Goal: Task Accomplishment & Management: Complete application form

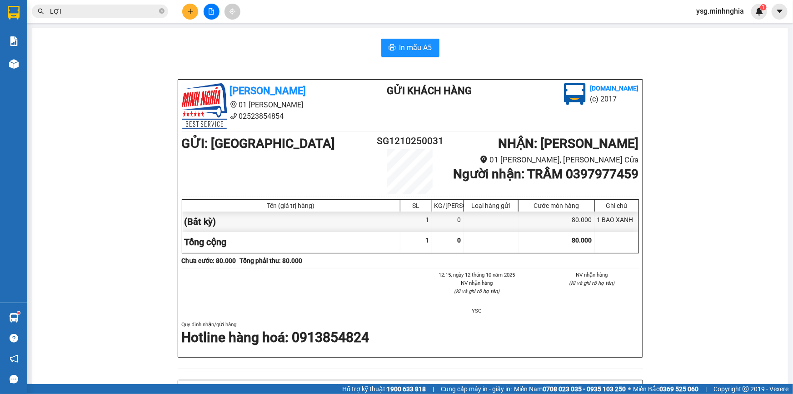
click at [195, 11] on button at bounding box center [190, 12] width 16 height 16
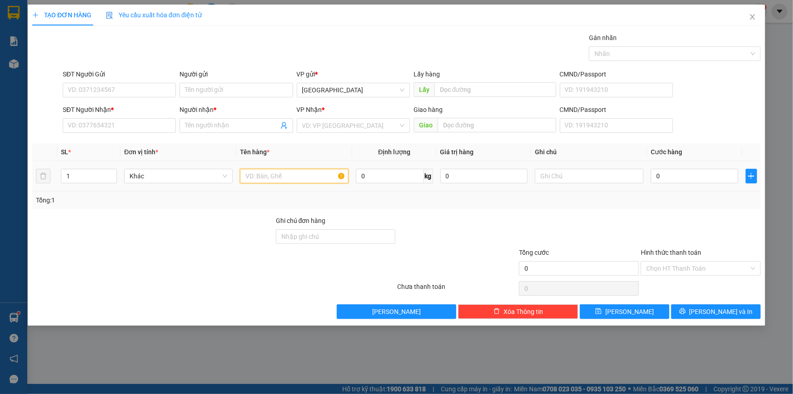
click at [298, 174] on input "text" at bounding box center [294, 176] width 109 height 15
click at [150, 123] on input "SĐT Người Nhận *" at bounding box center [119, 125] width 113 height 15
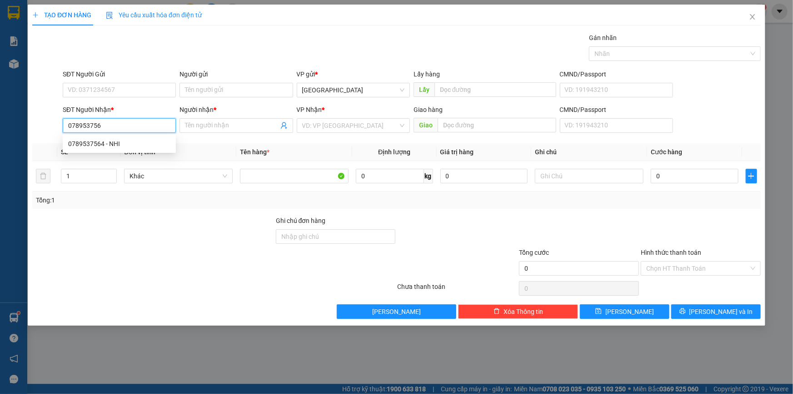
type input "0789537564"
click at [150, 137] on div "0789537564 - NHI" at bounding box center [119, 143] width 113 height 15
type input "NHI"
type input "0789537564"
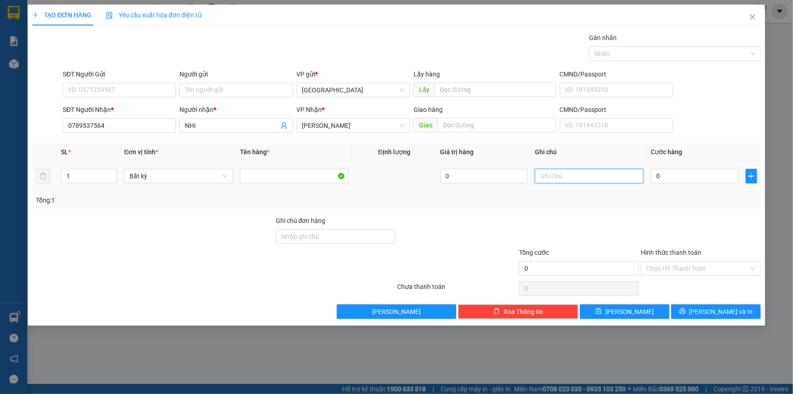
click at [545, 176] on input "text" at bounding box center [589, 176] width 109 height 15
paste input "ÚM"
paste input "Â"
paste input "ÂU"
paste input "ÁNH"
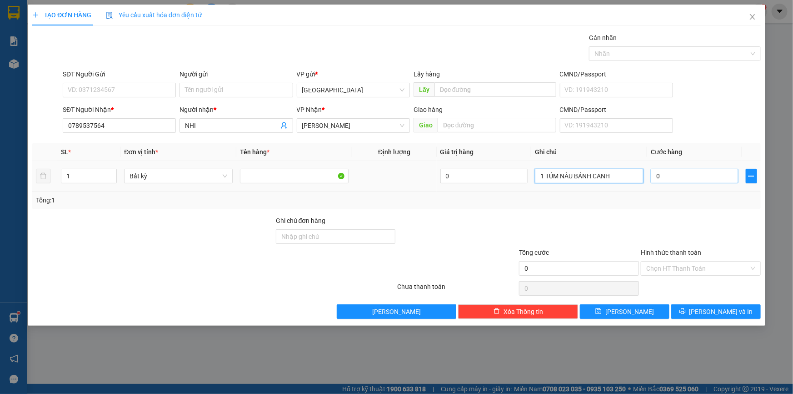
type input "1 TÚM NÂU BÁNH CANH"
click at [669, 175] on input "0" at bounding box center [695, 176] width 88 height 15
type input "4"
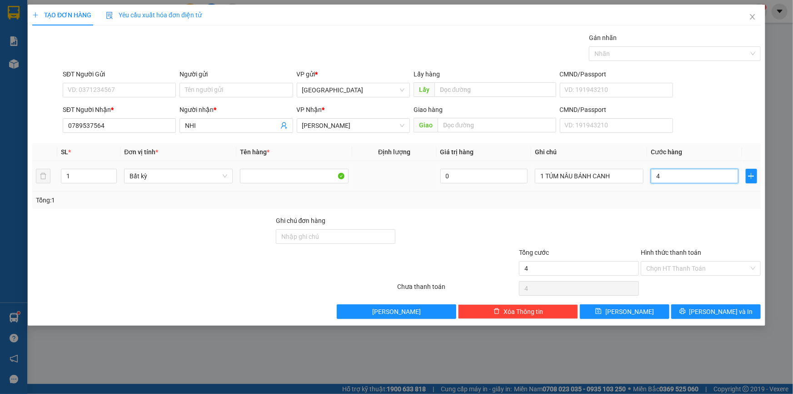
type input "40"
type input "40.000"
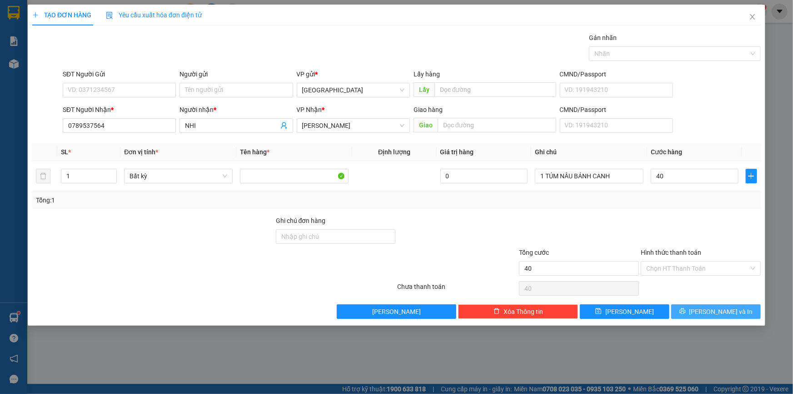
type input "40.000"
click at [696, 304] on button "[PERSON_NAME] và In" at bounding box center [716, 311] width 90 height 15
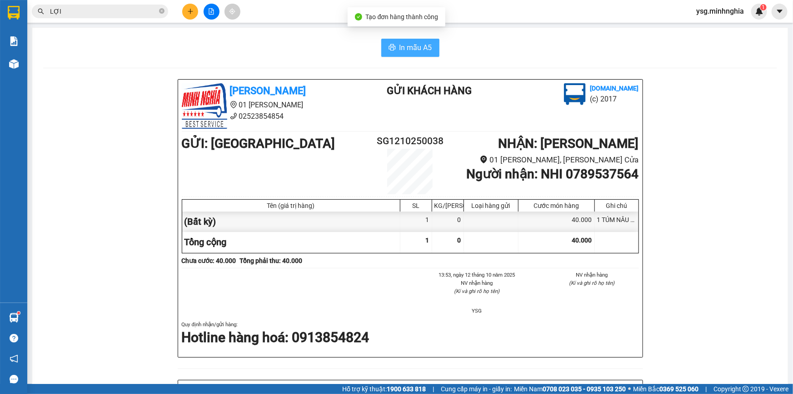
click at [423, 51] on span "In mẫu A5" at bounding box center [415, 47] width 33 height 11
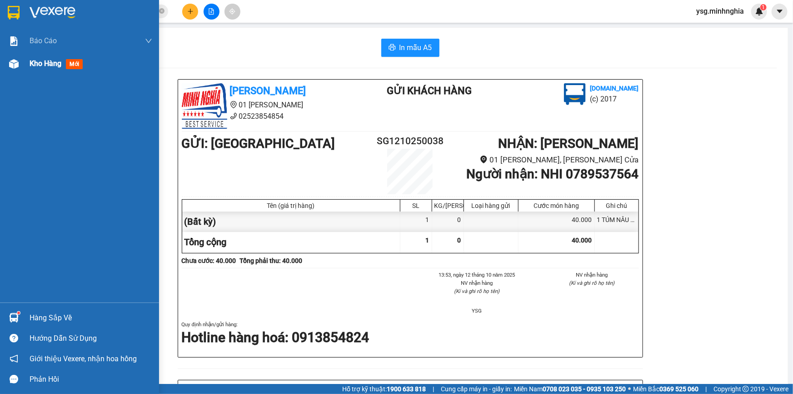
click at [35, 66] on span "Kho hàng" at bounding box center [46, 63] width 32 height 9
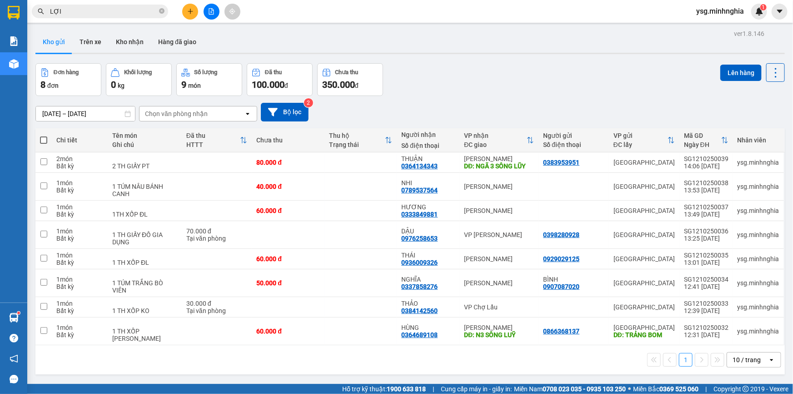
click at [39, 141] on th at bounding box center [43, 140] width 16 height 24
click at [45, 142] on span at bounding box center [43, 139] width 7 height 7
click at [44, 135] on input "checkbox" at bounding box center [44, 135] width 0 height 0
checkbox input "true"
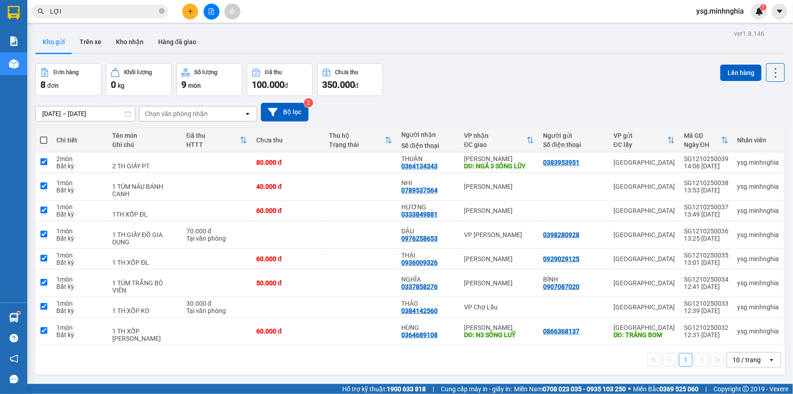
checkbox input "true"
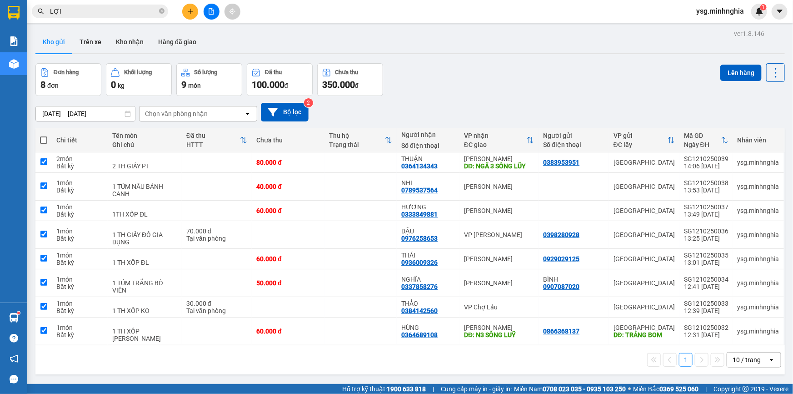
checkbox input "true"
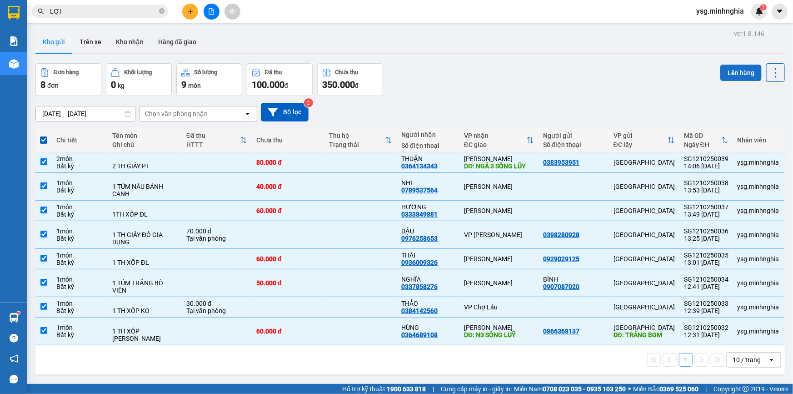
click at [720, 66] on button "Lên hàng" at bounding box center [740, 73] width 41 height 16
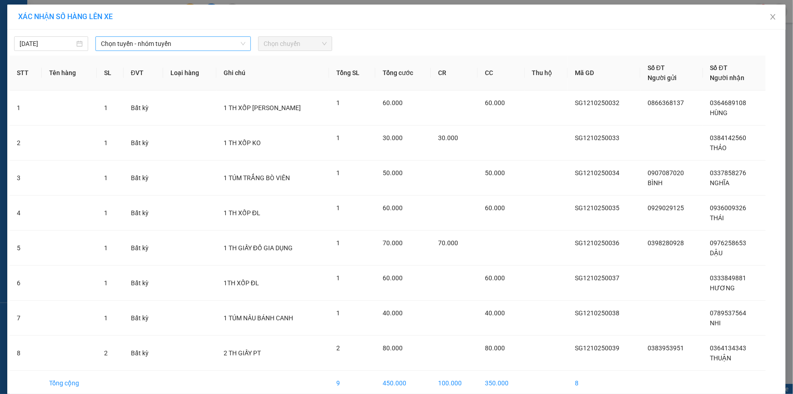
click at [138, 46] on span "Chọn tuyến - nhóm tuyến" at bounding box center [173, 44] width 145 height 14
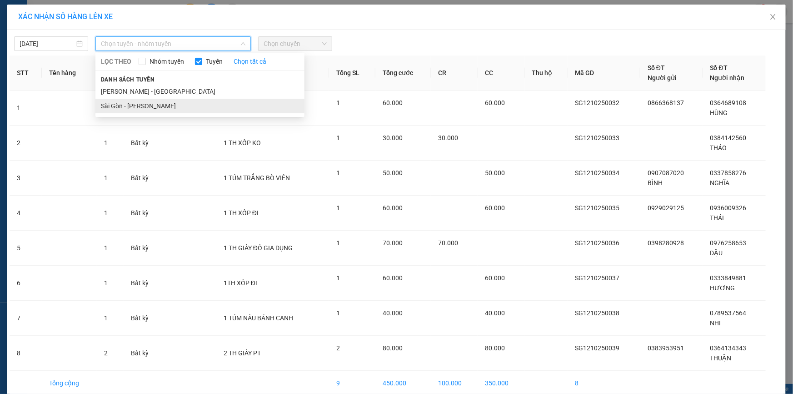
click at [121, 105] on li "Sài Gòn - [PERSON_NAME]" at bounding box center [199, 106] width 209 height 15
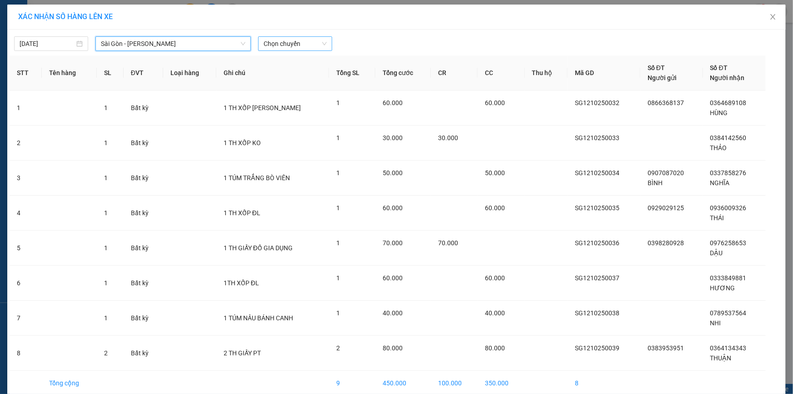
click at [294, 41] on span "Chọn chuyến" at bounding box center [295, 44] width 63 height 14
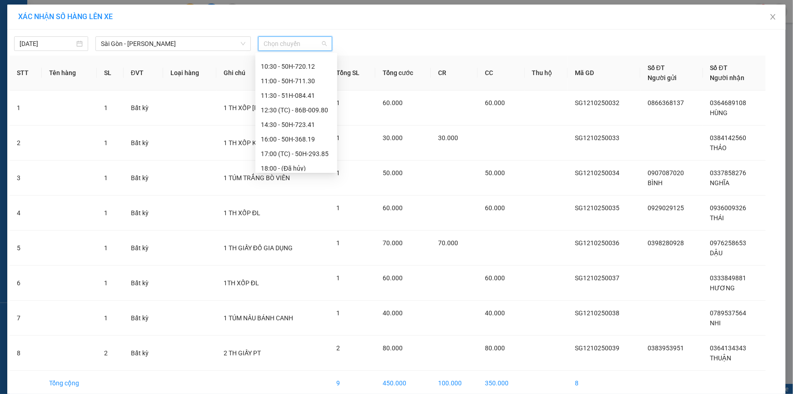
scroll to position [55, 0]
click at [294, 124] on div "14:30 - 50H-723.41" at bounding box center [296, 124] width 71 height 10
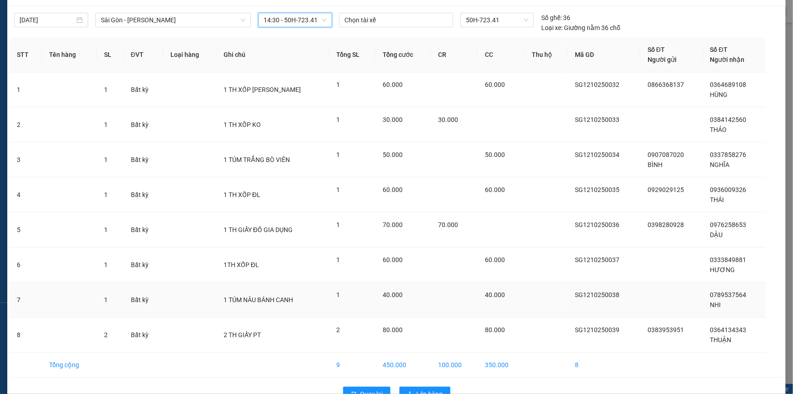
scroll to position [48, 0]
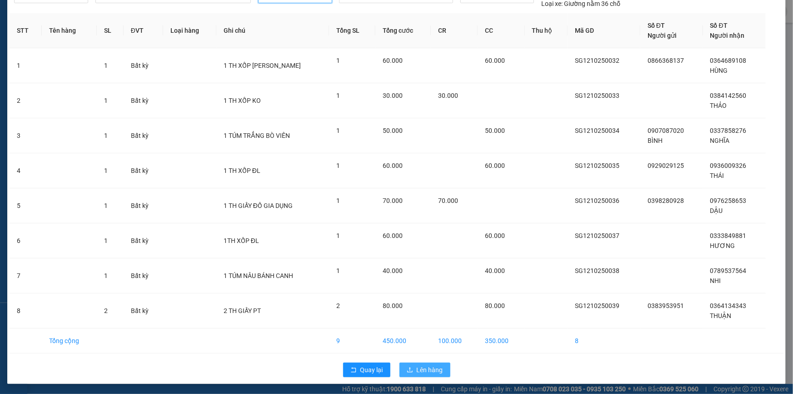
click at [444, 367] on button "Lên hàng" at bounding box center [424, 369] width 51 height 15
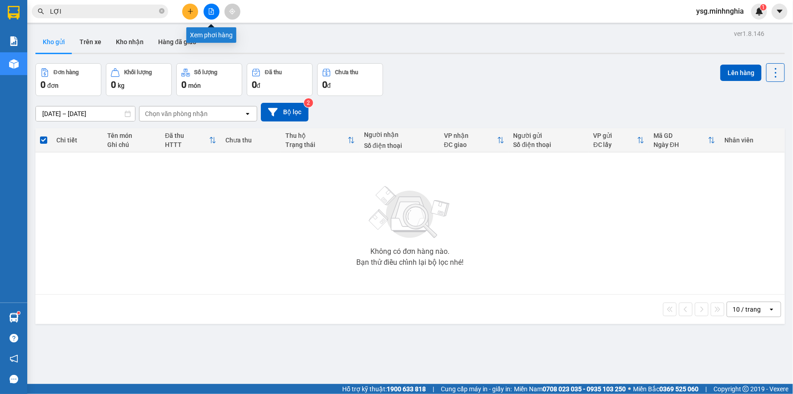
click at [215, 9] on button at bounding box center [212, 12] width 16 height 16
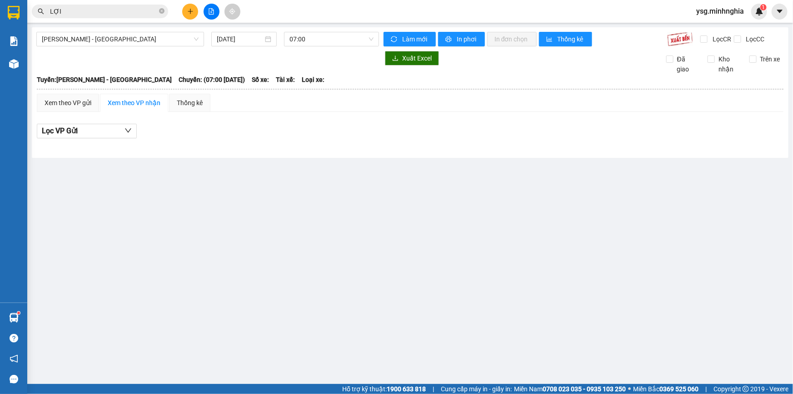
click at [195, 13] on button at bounding box center [190, 12] width 16 height 16
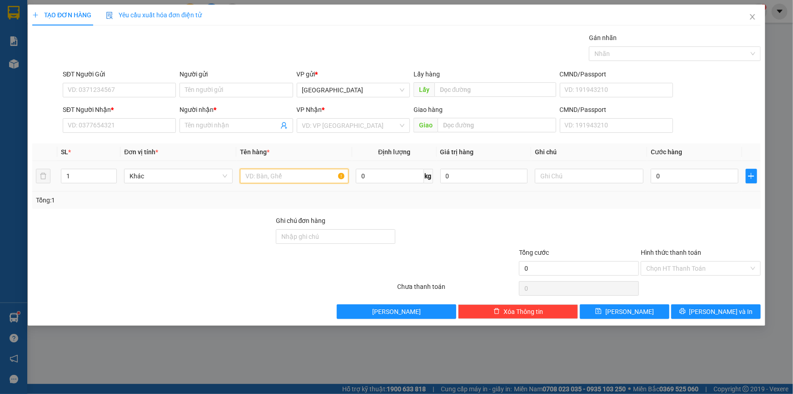
click at [286, 176] on input "text" at bounding box center [294, 176] width 109 height 15
click at [623, 175] on input "text" at bounding box center [589, 176] width 109 height 15
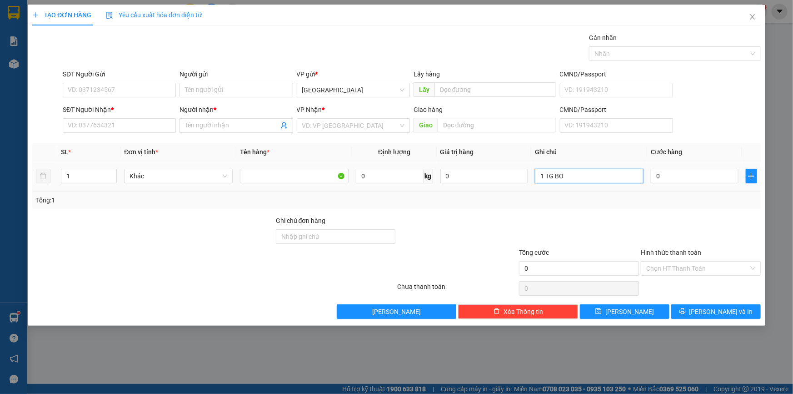
paste input "Ô"
paste input "Ộ"
paste input "Ư"
paste input "Ử"
type input "1 TG BỘT RỬA XE"
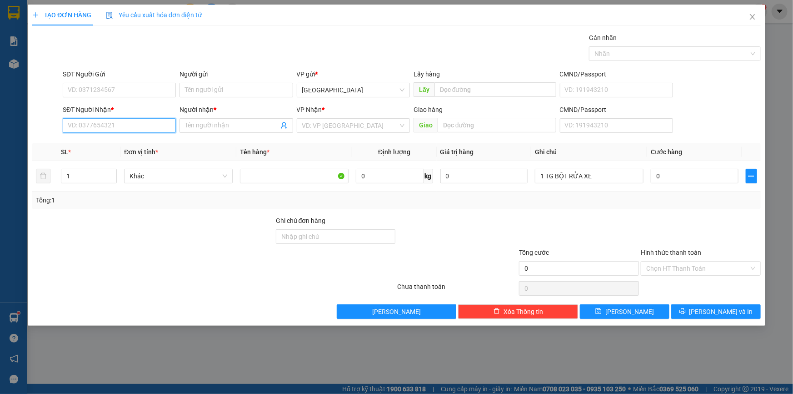
click at [157, 125] on input "SĐT Người Nhận *" at bounding box center [119, 125] width 113 height 15
type input "0834244949"
click at [216, 123] on input "Người nhận *" at bounding box center [231, 125] width 93 height 10
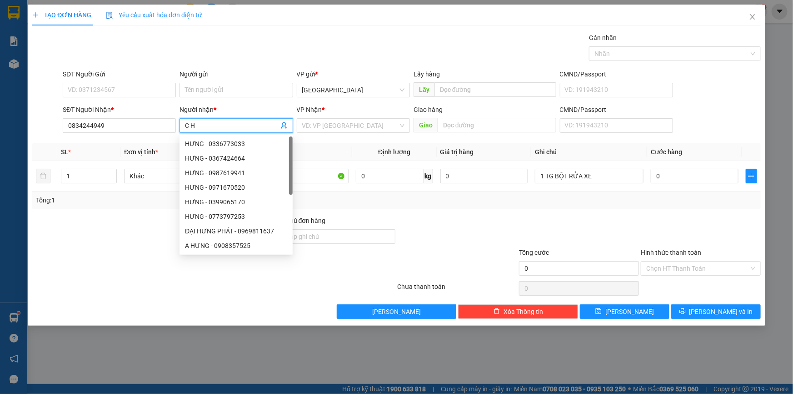
paste input "Ạ"
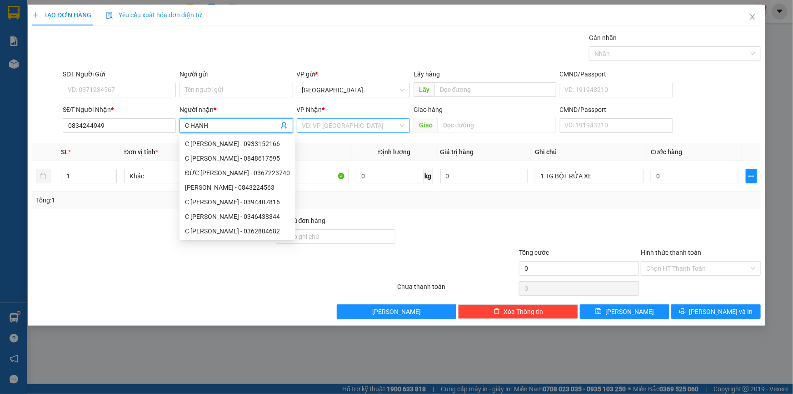
type input "C HẠNH"
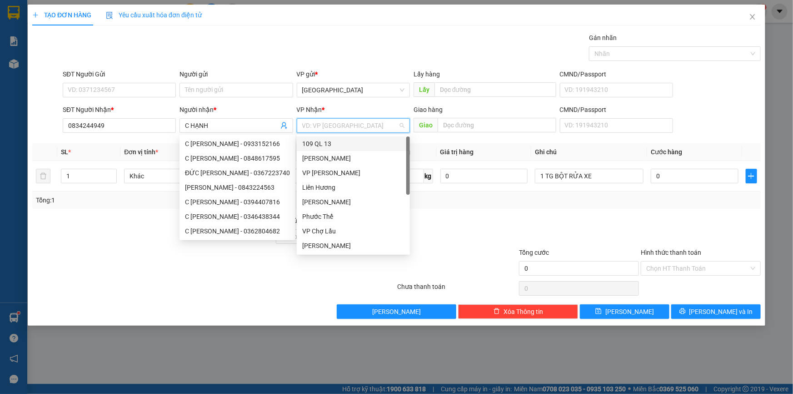
click at [336, 127] on input "search" at bounding box center [350, 126] width 96 height 14
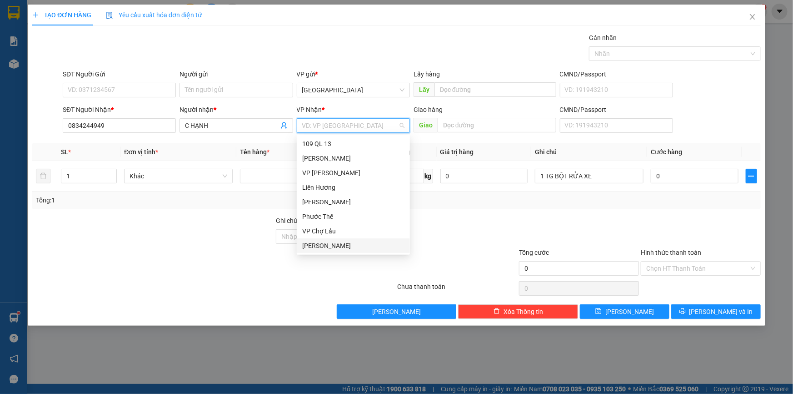
click at [323, 245] on div "[PERSON_NAME]" at bounding box center [353, 245] width 102 height 10
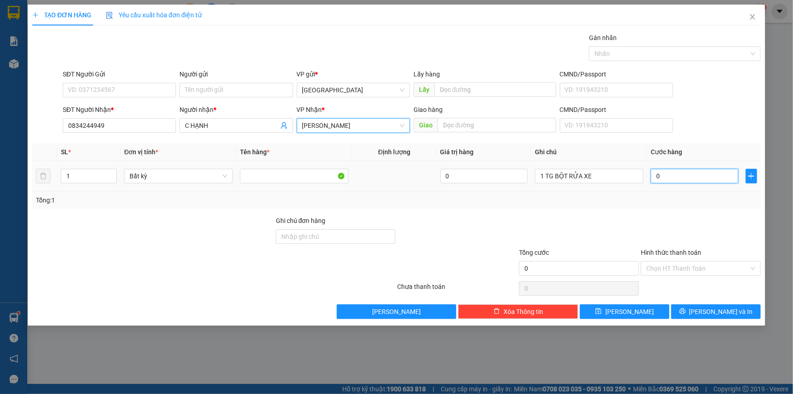
click at [657, 180] on input "0" at bounding box center [695, 176] width 88 height 15
type input "56"
type input "560"
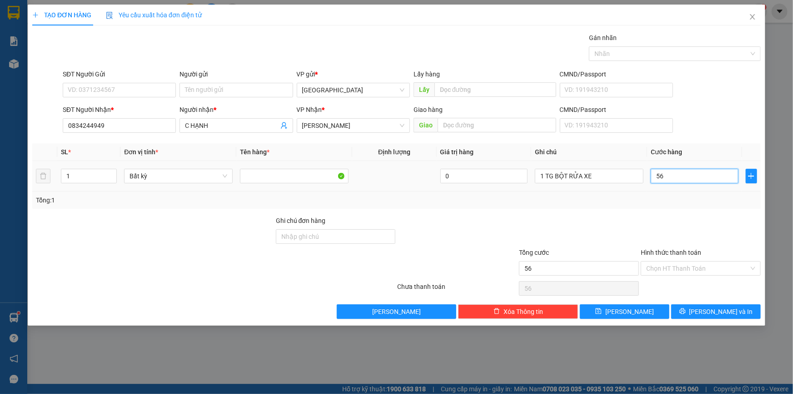
type input "560"
type input "56"
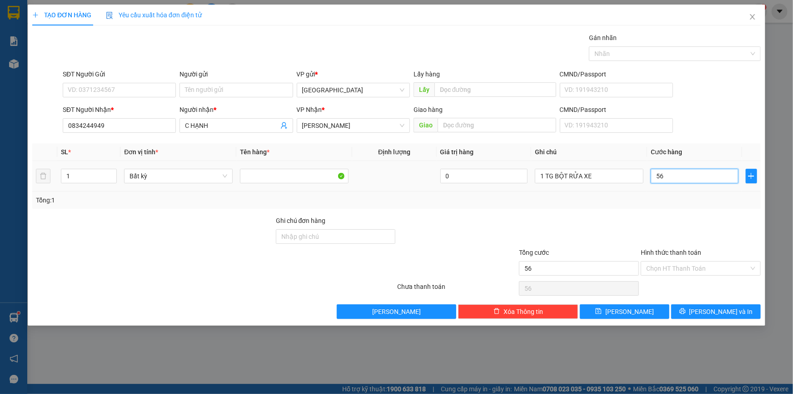
type input "5"
type input "50"
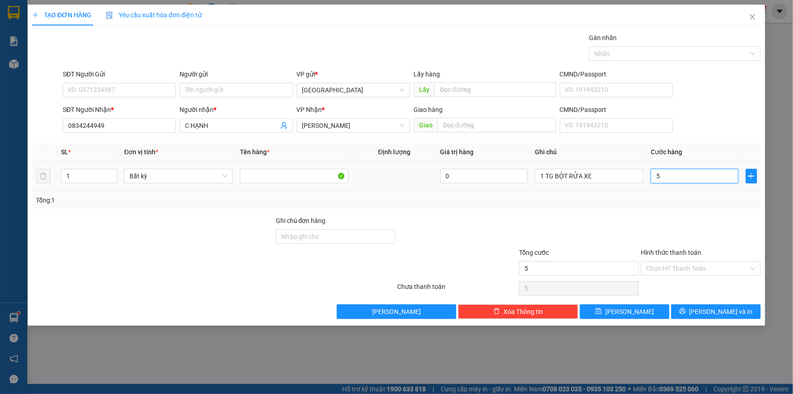
type input "50"
type input "50.000"
click at [98, 91] on input "SĐT Người Gửi" at bounding box center [119, 90] width 113 height 15
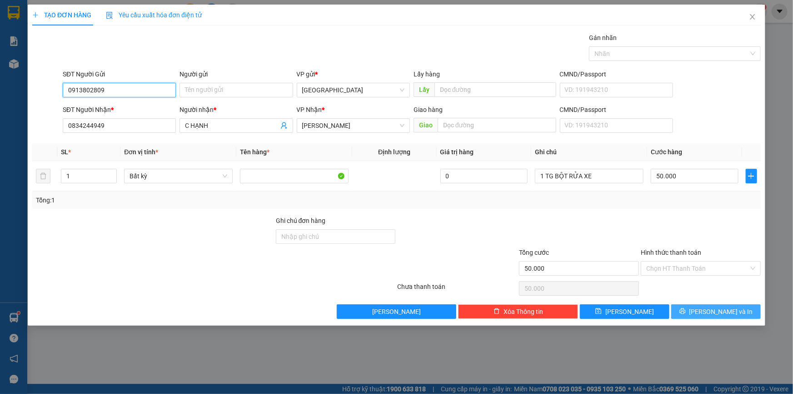
type input "0913802809"
click at [718, 313] on span "[PERSON_NAME] và In" at bounding box center [721, 311] width 64 height 10
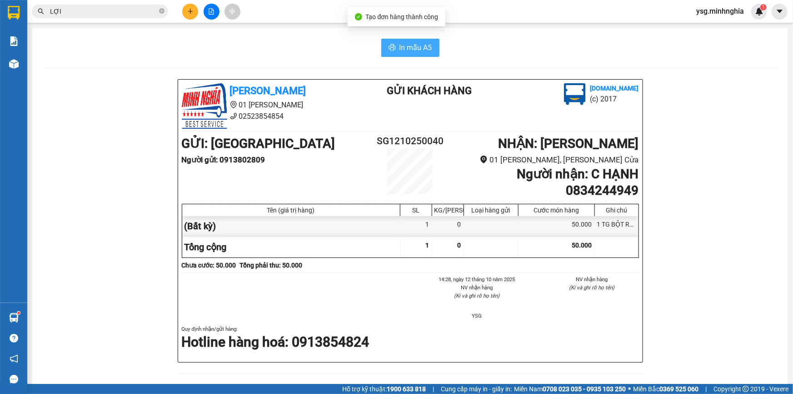
click at [394, 50] on button "In mẫu A5" at bounding box center [410, 48] width 58 height 18
click at [208, 10] on icon "file-add" at bounding box center [211, 11] width 6 height 6
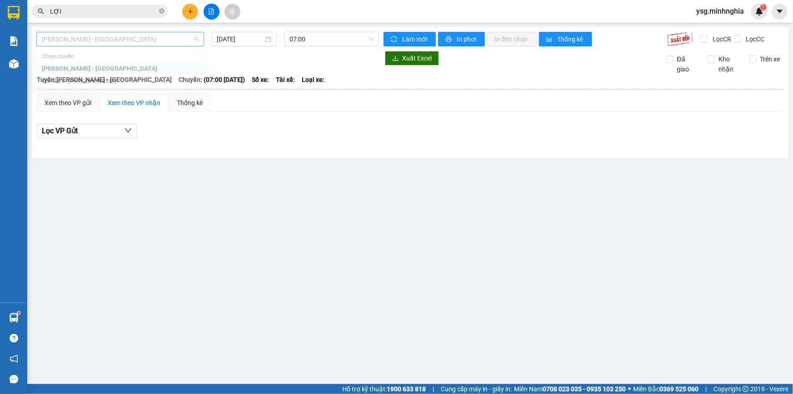
click at [139, 35] on span "[PERSON_NAME] - [GEOGRAPHIC_DATA]" at bounding box center [120, 39] width 157 height 14
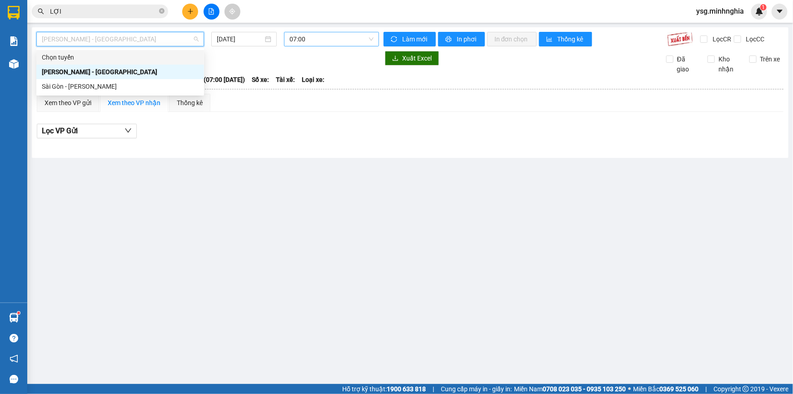
click at [370, 37] on span "07:00" at bounding box center [331, 39] width 84 height 14
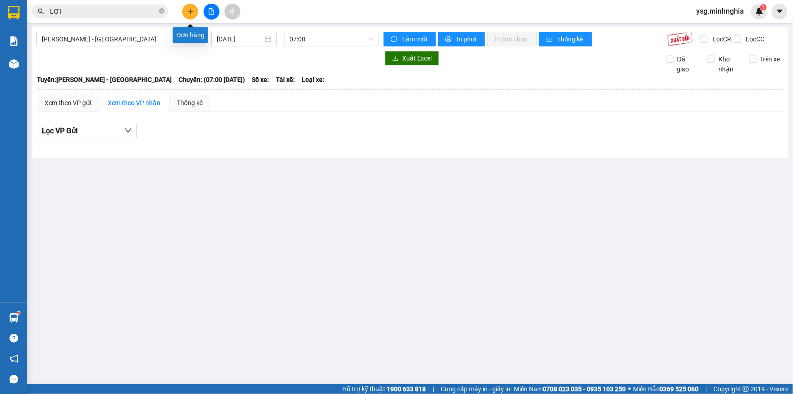
click at [188, 14] on icon "plus" at bounding box center [190, 11] width 6 height 6
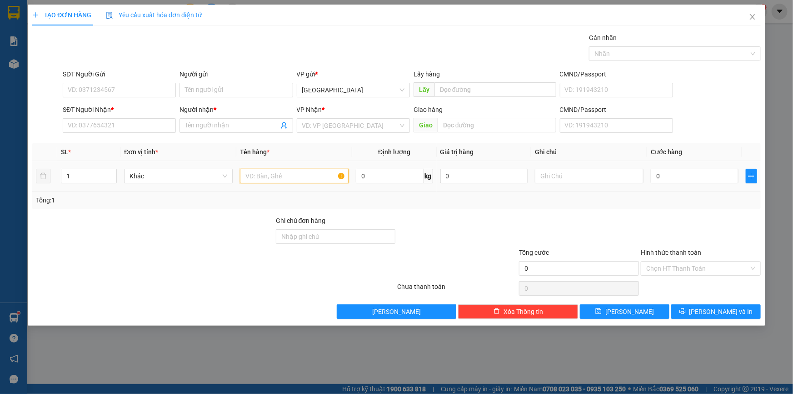
click at [251, 174] on input "text" at bounding box center [294, 176] width 109 height 15
click at [549, 180] on input "text" at bounding box center [589, 176] width 109 height 15
paste input "Ọ"
paste input "Đ"
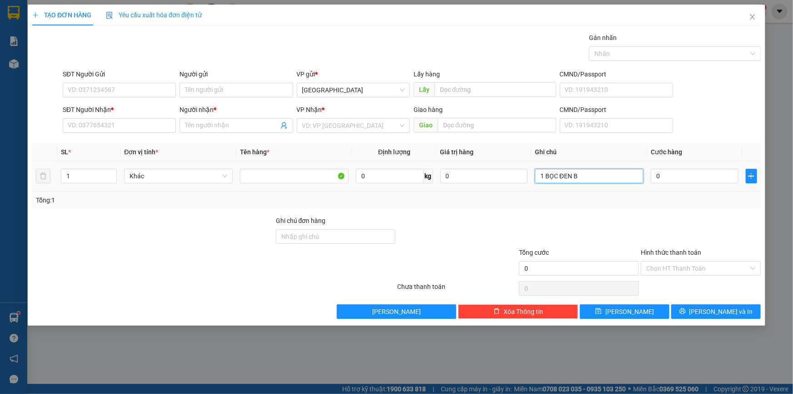
paste input "ÁNH"
type input "1 BỌC ĐEN BÁNH"
click at [77, 120] on input "SĐT Người Nhận *" at bounding box center [119, 125] width 113 height 15
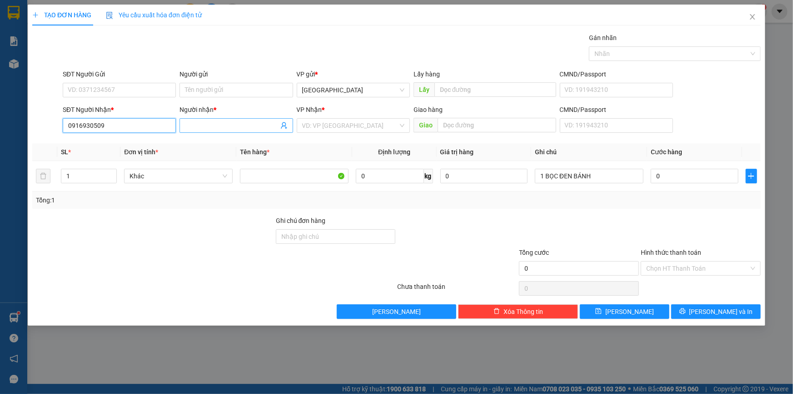
type input "0916930509"
click at [256, 125] on input "Người nhận *" at bounding box center [231, 125] width 93 height 10
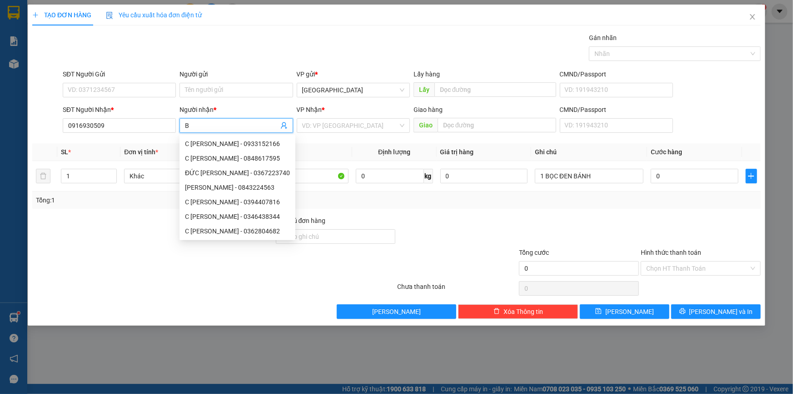
paste input "É"
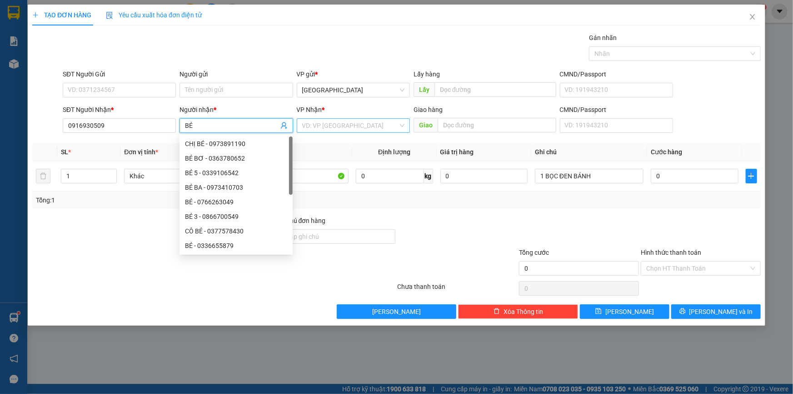
type input "BÉ"
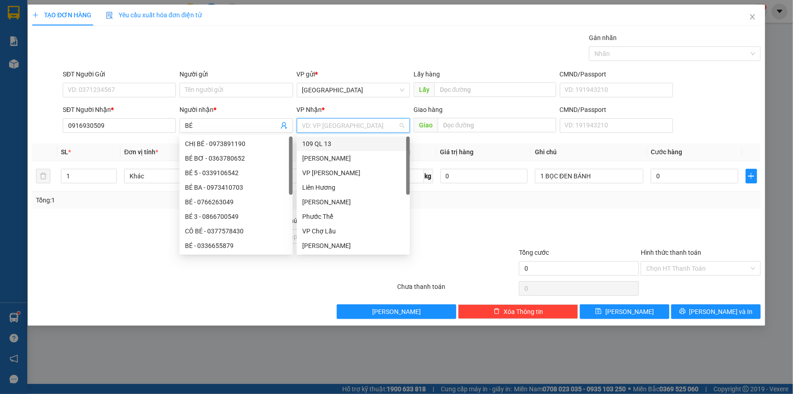
click at [327, 123] on input "search" at bounding box center [350, 126] width 96 height 14
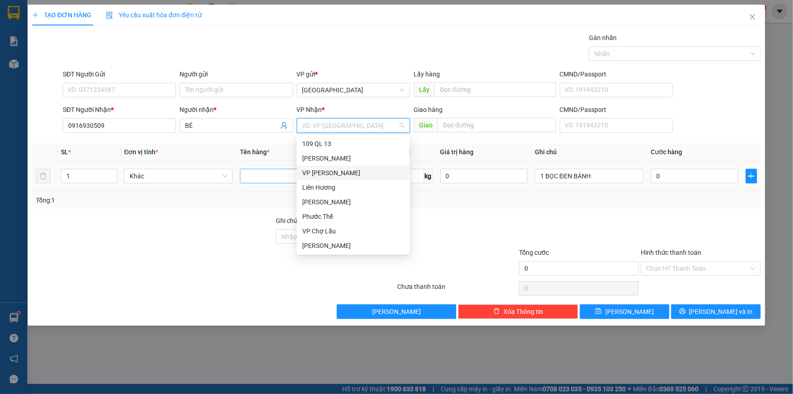
click at [327, 176] on div "VP [PERSON_NAME]" at bounding box center [353, 173] width 102 height 10
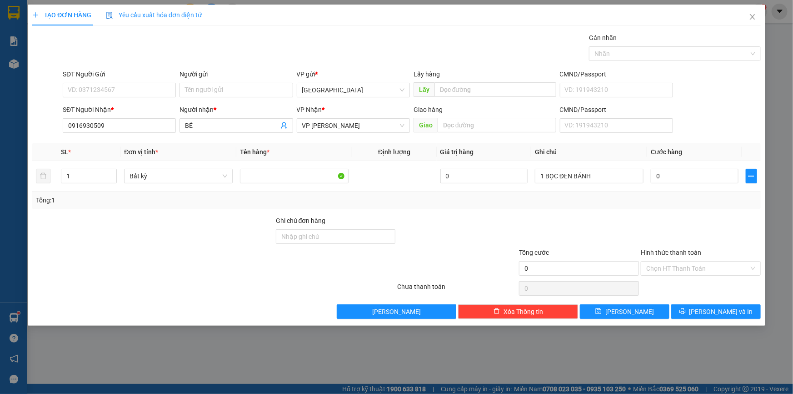
click at [149, 77] on div "SĐT Người Gửi" at bounding box center [119, 74] width 113 height 10
click at [149, 83] on input "SĐT Người Gửi" at bounding box center [119, 90] width 113 height 15
click at [149, 84] on input "SĐT Người Gửi" at bounding box center [119, 90] width 113 height 15
type input "0949133494"
click at [136, 108] on div "0949133494 - [PERSON_NAME]" at bounding box center [119, 108] width 102 height 10
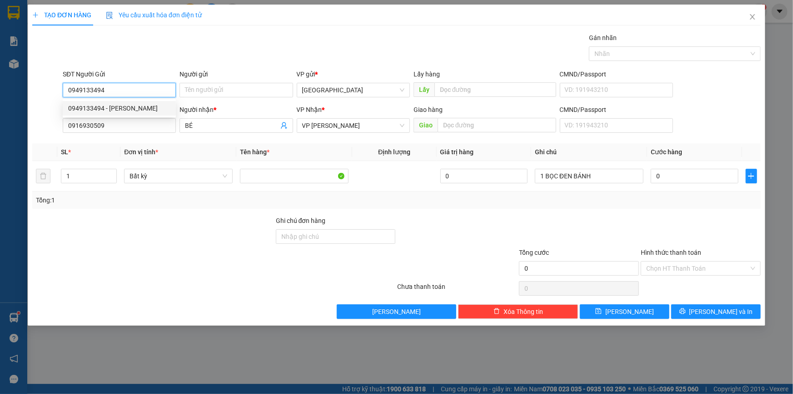
type input "LAI"
type input "0949133494"
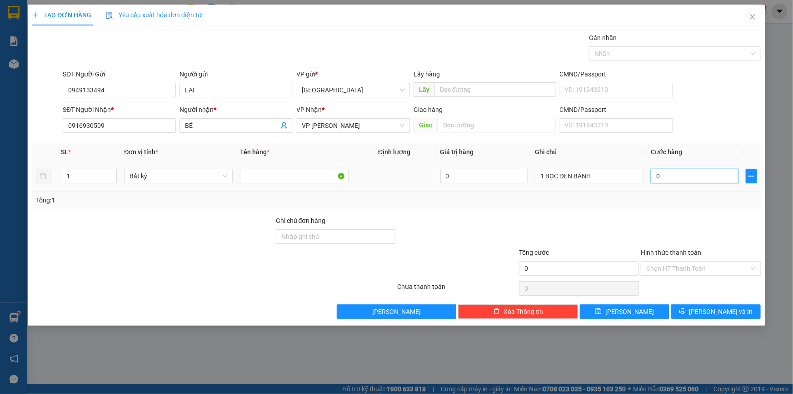
click at [678, 177] on input "0" at bounding box center [695, 176] width 88 height 15
type input "3"
type input "30"
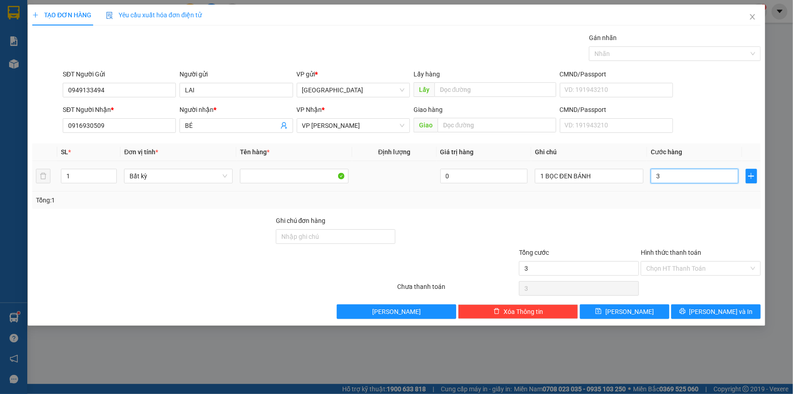
type input "30"
type input "30.000"
click at [713, 262] on input "Hình thức thanh toán" at bounding box center [697, 268] width 103 height 14
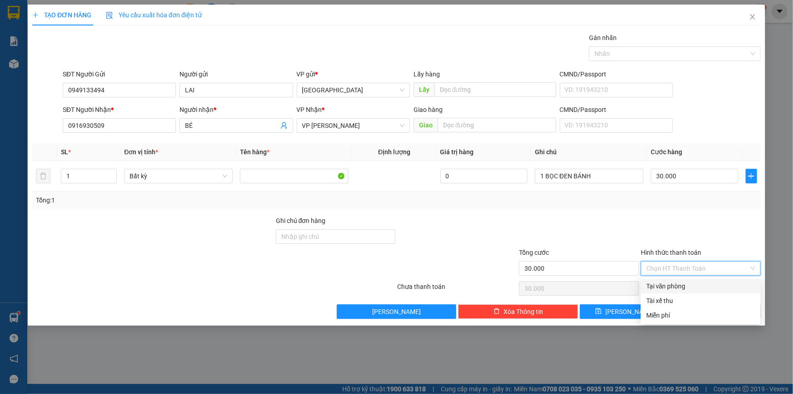
click at [705, 282] on div "Tại văn phòng" at bounding box center [700, 286] width 109 height 10
type input "0"
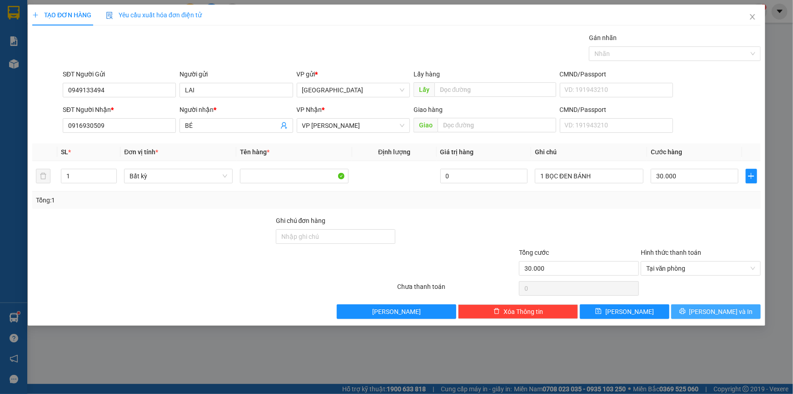
click at [712, 308] on span "[PERSON_NAME] và In" at bounding box center [721, 311] width 64 height 10
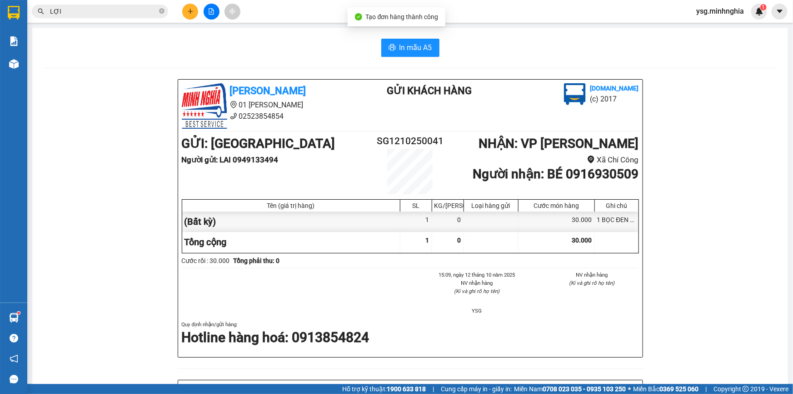
click at [425, 60] on div "In mẫu A5 [PERSON_NAME] 01 Đinh [PERSON_NAME] 02523854854 Gửi khách hàng [DOMAI…" at bounding box center [410, 377] width 756 height 699
click at [424, 51] on span "In mẫu A5" at bounding box center [415, 47] width 33 height 11
click at [186, 10] on button at bounding box center [190, 12] width 16 height 16
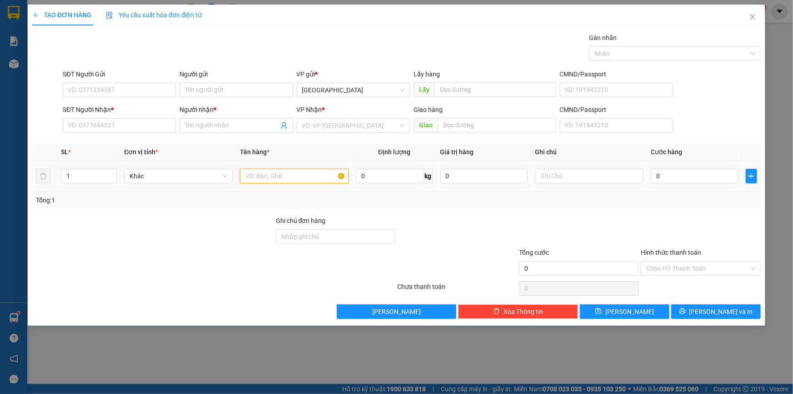
click at [309, 175] on input "text" at bounding box center [294, 176] width 109 height 15
click at [121, 170] on td "Khác" at bounding box center [178, 176] width 116 height 30
type input "2"
drag, startPoint x: 112, startPoint y: 168, endPoint x: 164, endPoint y: 168, distance: 51.8
click at [112, 169] on span "Increase Value" at bounding box center [111, 172] width 10 height 7
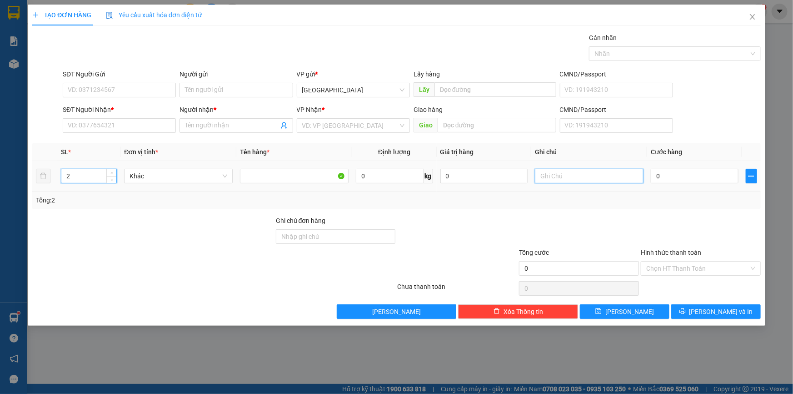
click at [564, 179] on input "text" at bounding box center [589, 176] width 109 height 15
paste input "ÁO"
type input "1 BALO+1 HG QÁO"
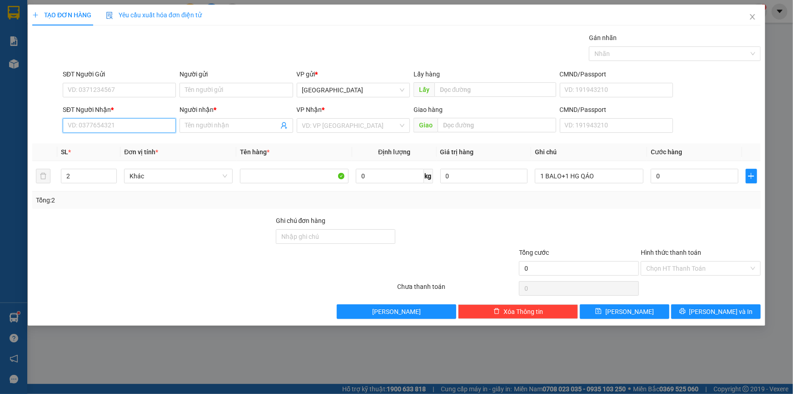
click at [166, 127] on input "SĐT Người Nhận *" at bounding box center [119, 125] width 113 height 15
type input "0914102848"
click at [211, 120] on span at bounding box center [236, 125] width 113 height 15
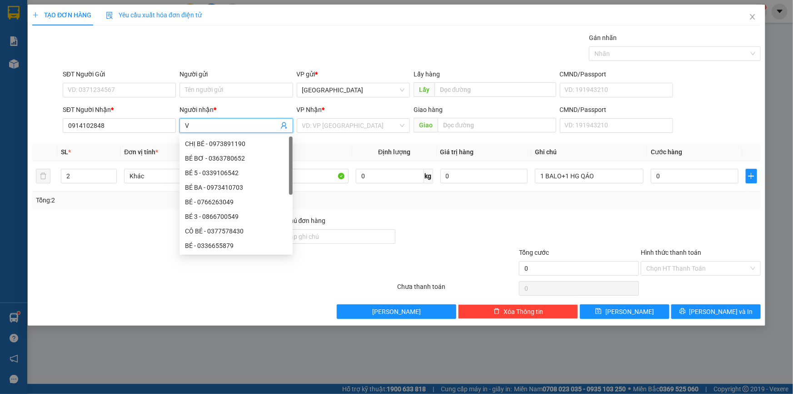
paste input "Ũ"
type input "VŨ"
click at [348, 120] on input "search" at bounding box center [350, 126] width 96 height 14
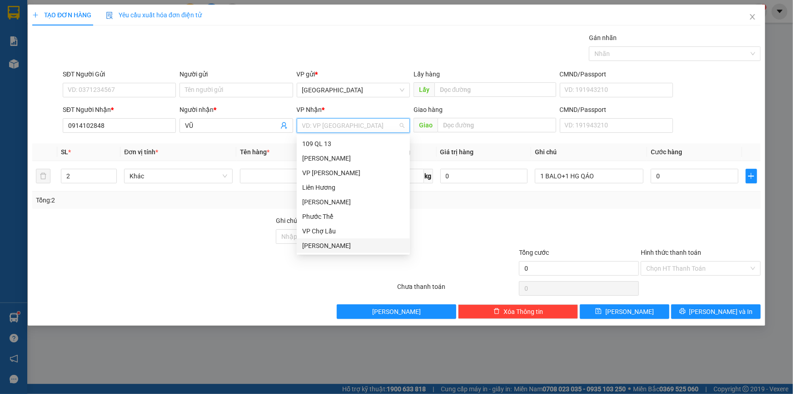
click at [323, 241] on div "[PERSON_NAME]" at bounding box center [353, 245] width 102 height 10
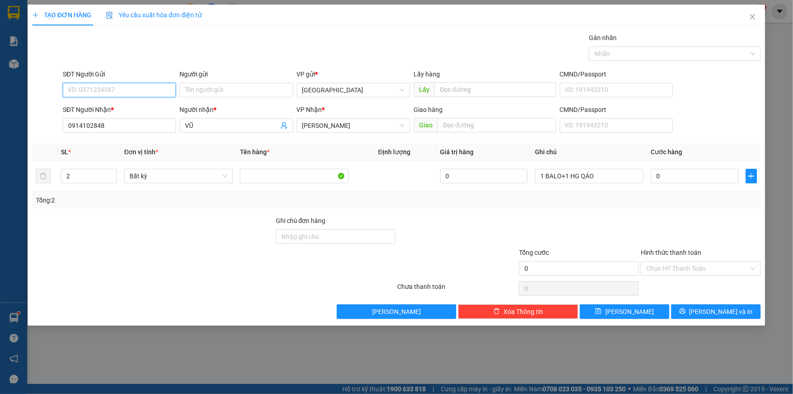
click at [160, 89] on input "SĐT Người Gửi" at bounding box center [119, 90] width 113 height 15
type input "0943905627"
click at [673, 170] on input "0" at bounding box center [695, 176] width 88 height 15
click at [734, 302] on div "Transit Pickup Surcharge Ids Transit Deliver Surcharge Ids Transit Deliver Surc…" at bounding box center [396, 176] width 728 height 286
click at [734, 305] on button "[PERSON_NAME] và In" at bounding box center [716, 311] width 90 height 15
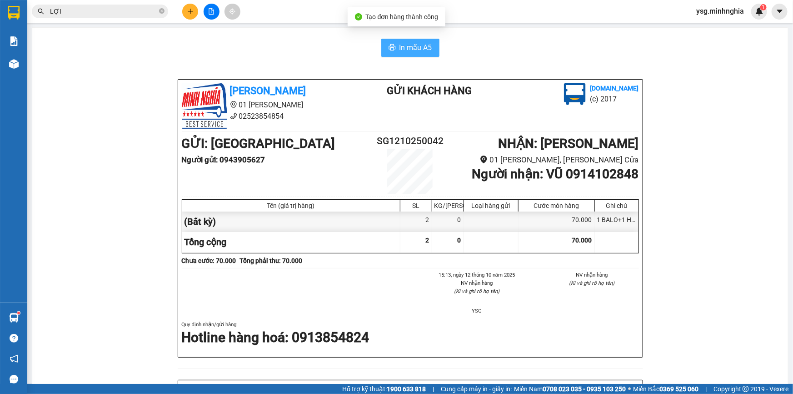
click at [384, 40] on button "In mẫu A5" at bounding box center [410, 48] width 58 height 18
